Goal: Find specific page/section: Find specific page/section

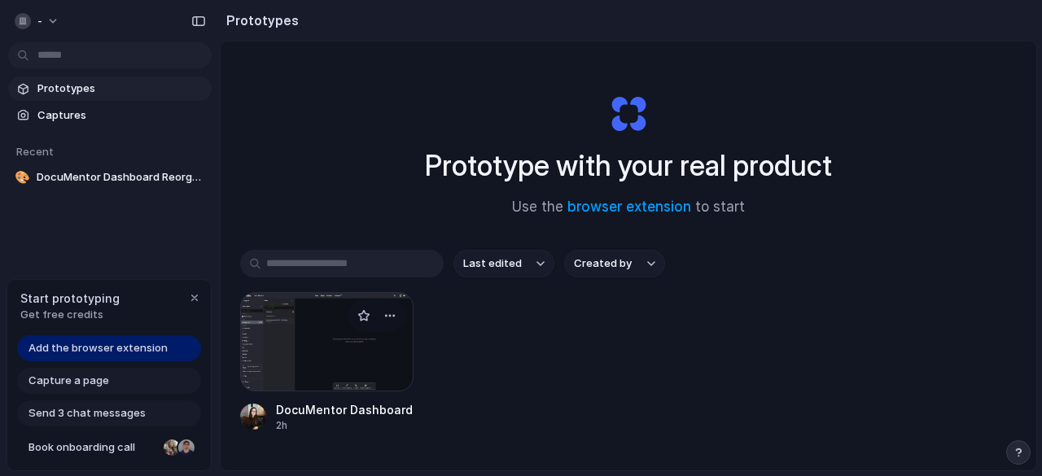
click at [319, 338] on div at bounding box center [326, 341] width 173 height 99
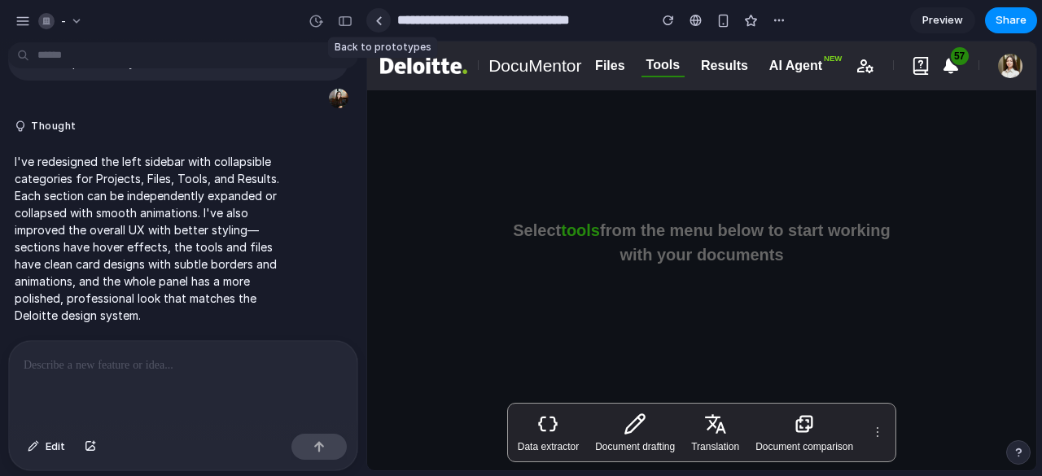
click at [381, 14] on link at bounding box center [378, 20] width 24 height 24
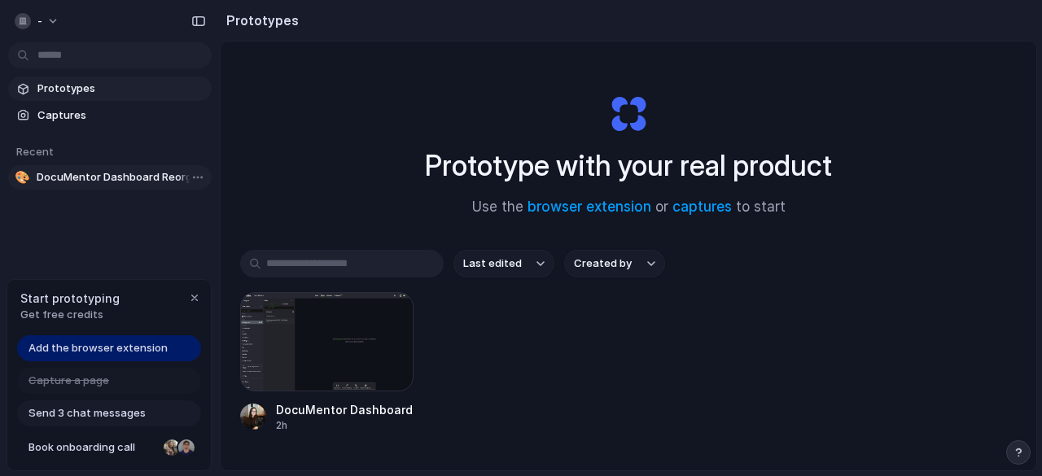
click at [116, 178] on span "DocuMentor Dashboard Reorganization" at bounding box center [121, 177] width 169 height 16
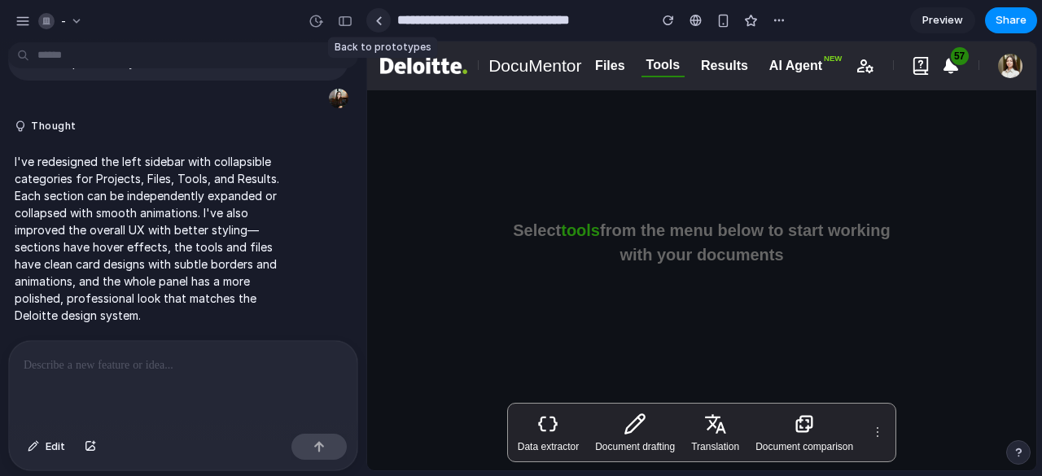
click at [379, 9] on link at bounding box center [378, 20] width 24 height 24
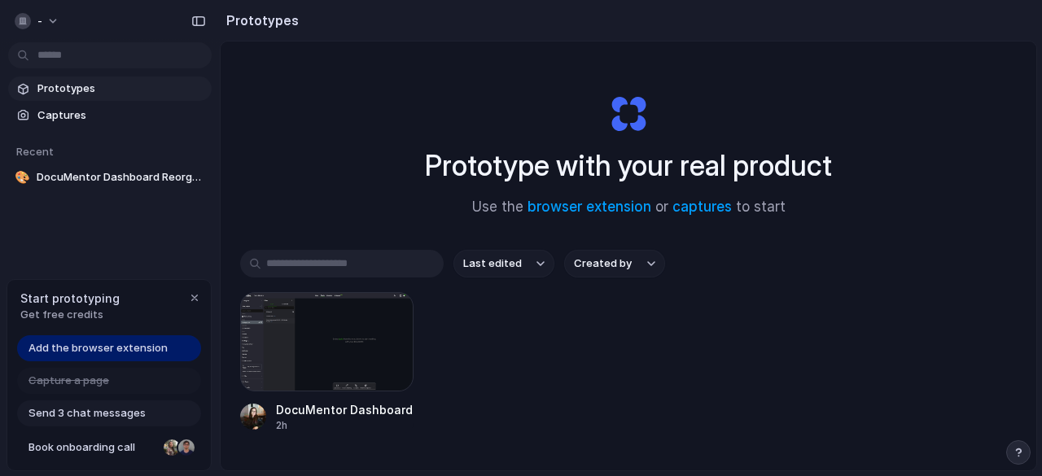
click at [376, 142] on div "Prototype with your real product Use the browser extension or captures to start" at bounding box center [628, 149] width 651 height 176
click at [339, 339] on div at bounding box center [326, 341] width 173 height 99
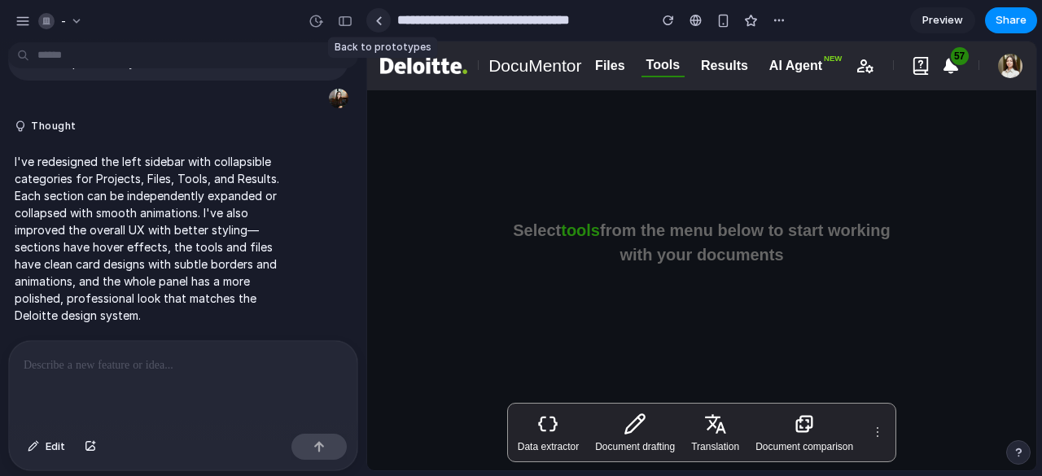
click at [376, 24] on div at bounding box center [378, 20] width 7 height 9
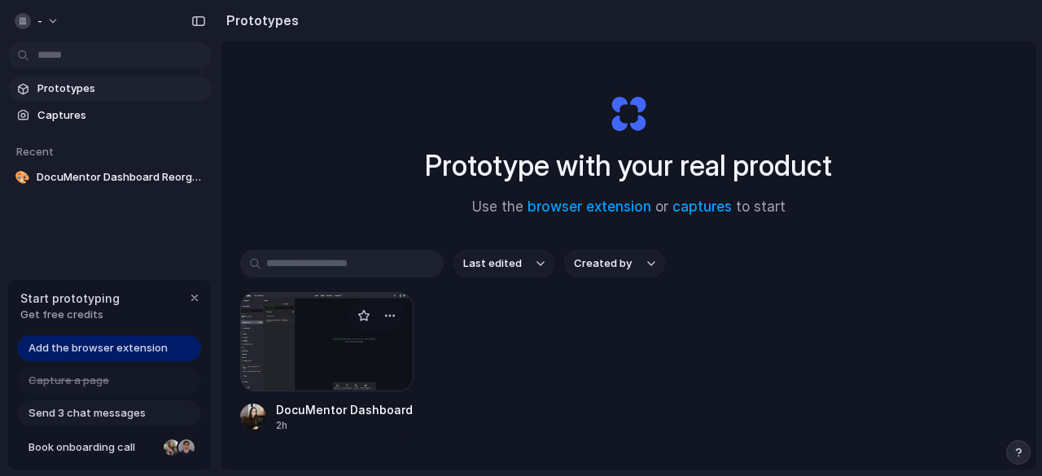
click at [314, 343] on div at bounding box center [326, 341] width 173 height 99
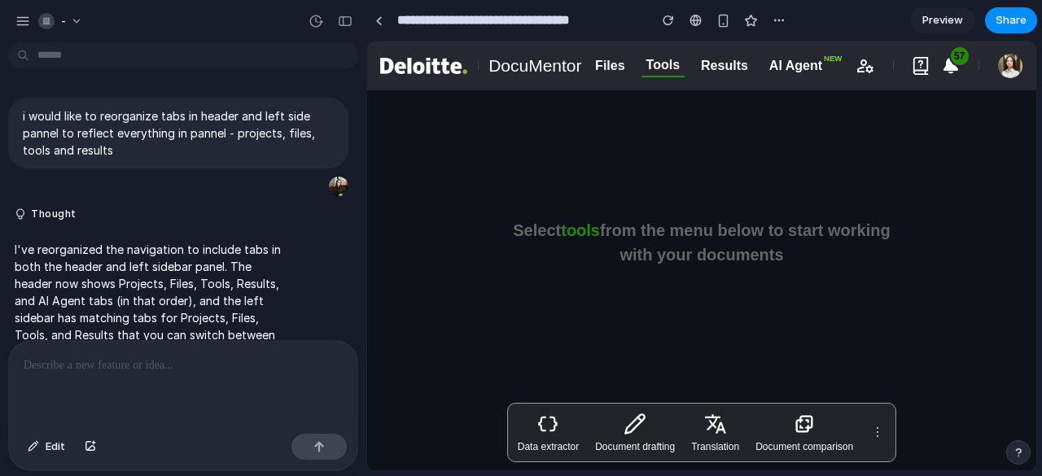
scroll to position [379, 0]
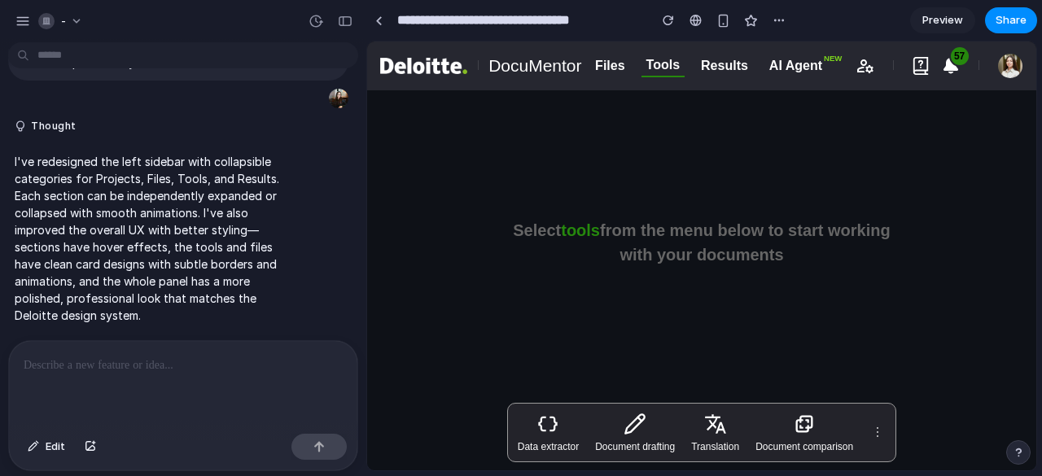
click at [952, 25] on span "Preview" at bounding box center [942, 20] width 41 height 16
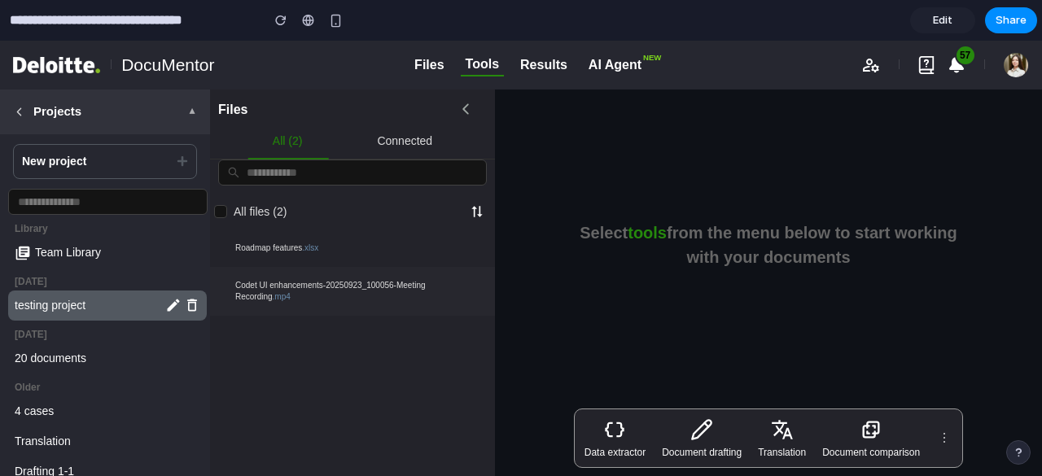
click at [15, 116] on icon at bounding box center [19, 112] width 12 height 12
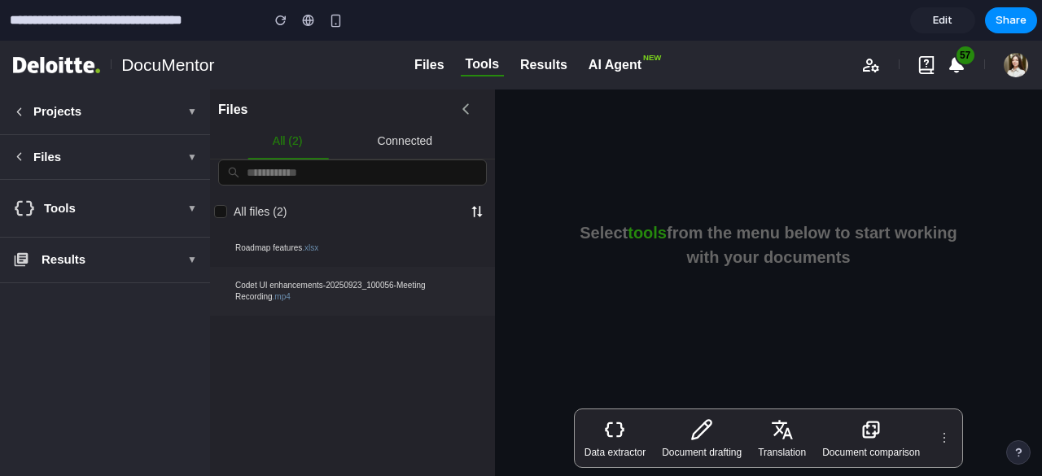
click at [464, 112] on icon at bounding box center [466, 109] width 16 height 16
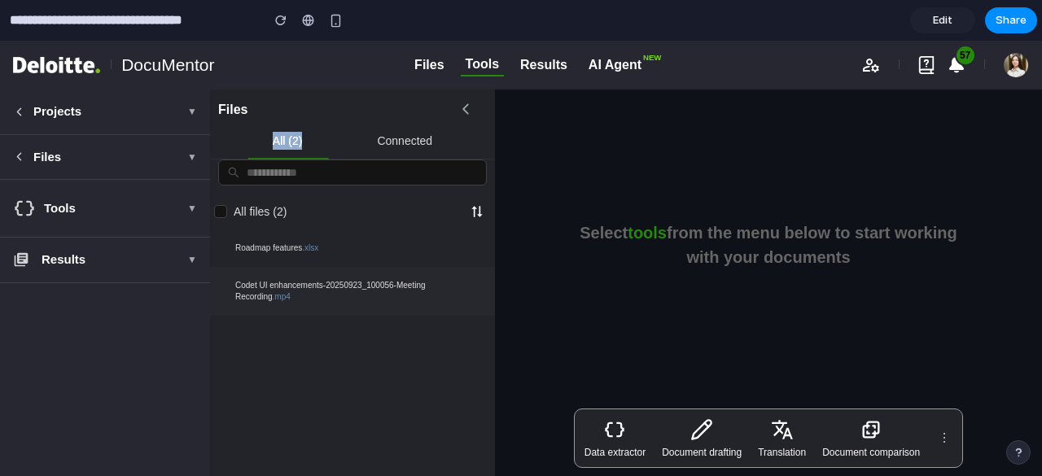
click at [464, 112] on icon at bounding box center [466, 109] width 16 height 16
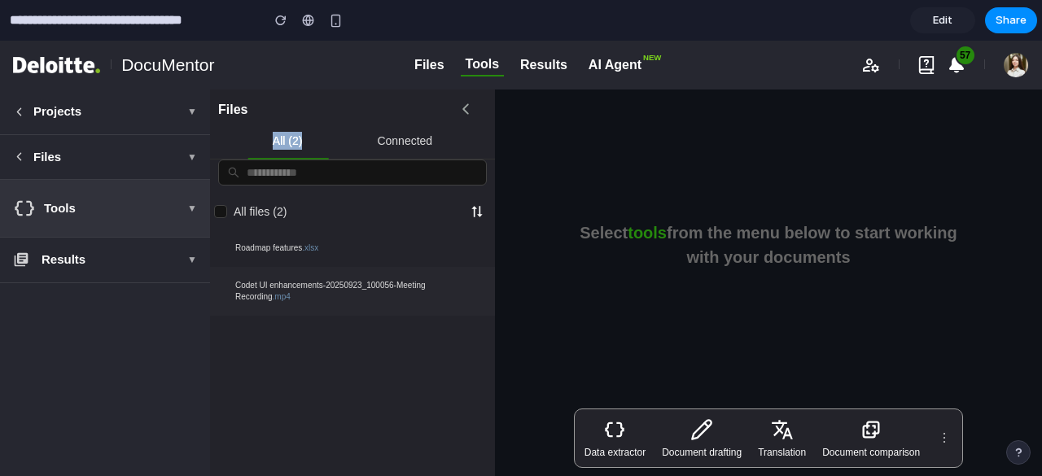
click at [199, 208] on button "Tools ▼" at bounding box center [105, 208] width 210 height 57
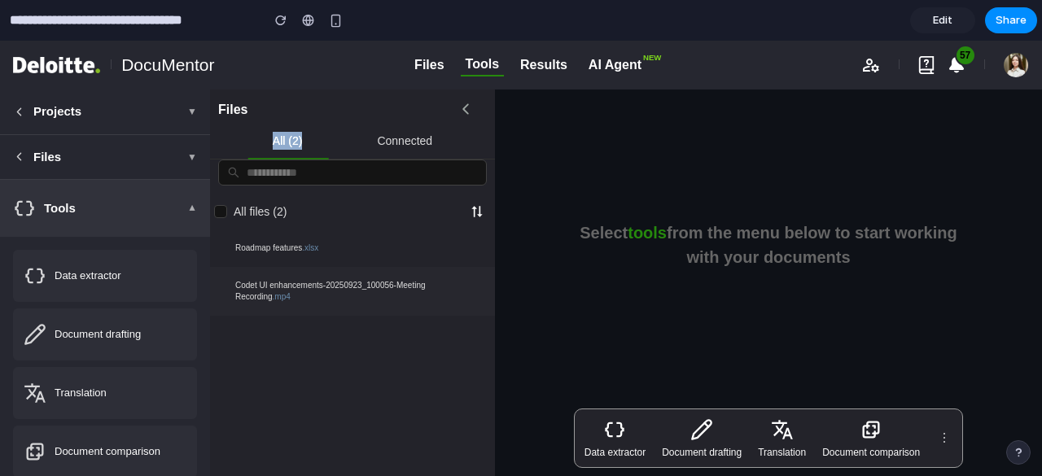
click at [191, 212] on span "▼" at bounding box center [192, 208] width 10 height 15
